Goal: Task Accomplishment & Management: Complete application form

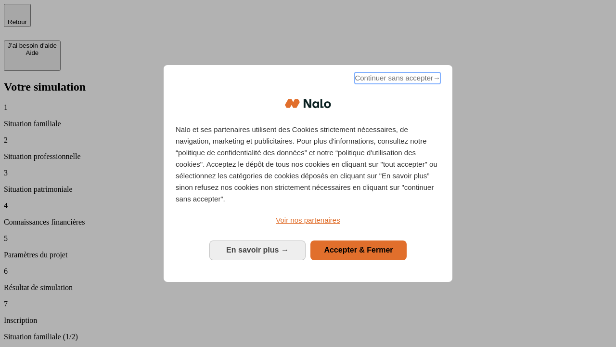
click at [397, 79] on span "Continuer sans accepter →" at bounding box center [398, 78] width 86 height 12
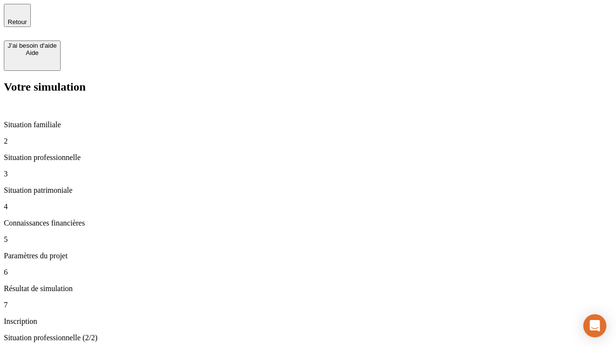
type input "30 000"
type input "0"
type input "1 000"
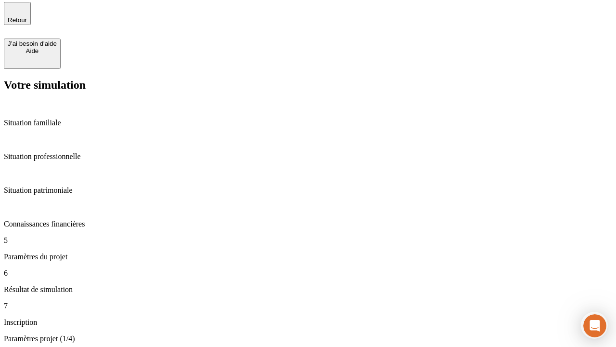
type input "40"
type input "64"
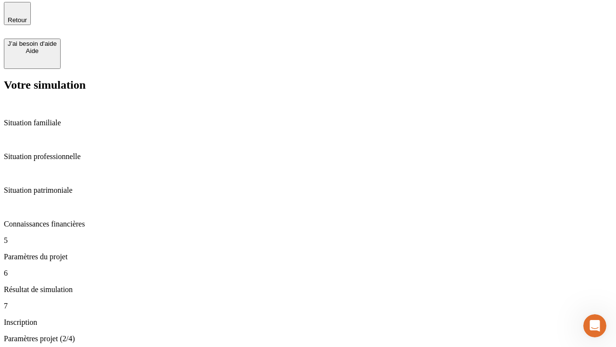
type input "200 000"
type input "640"
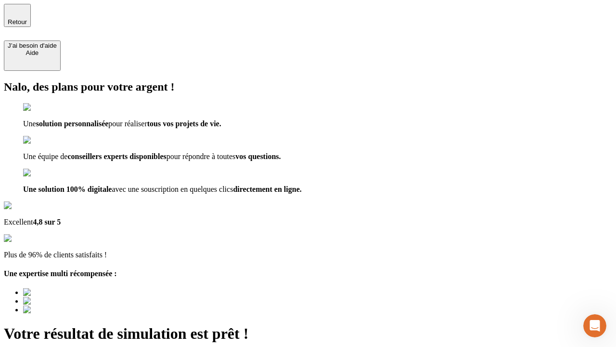
type input "[EMAIL_ADDRESS][DOMAIN_NAME]"
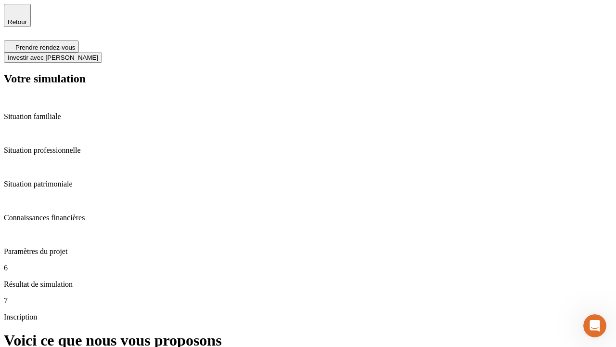
click at [98, 54] on span "Investir avec [PERSON_NAME]" at bounding box center [53, 57] width 91 height 7
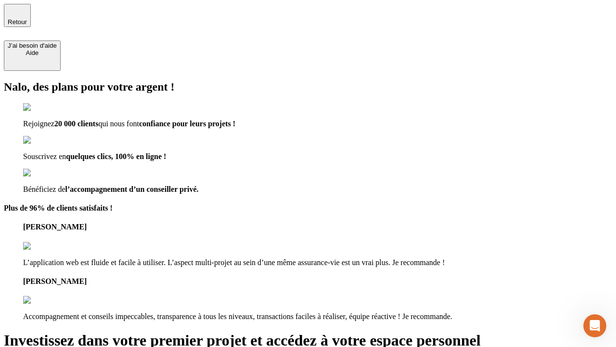
type input "[EMAIL_ADDRESS][DOMAIN_NAME]"
